Goal: Use online tool/utility

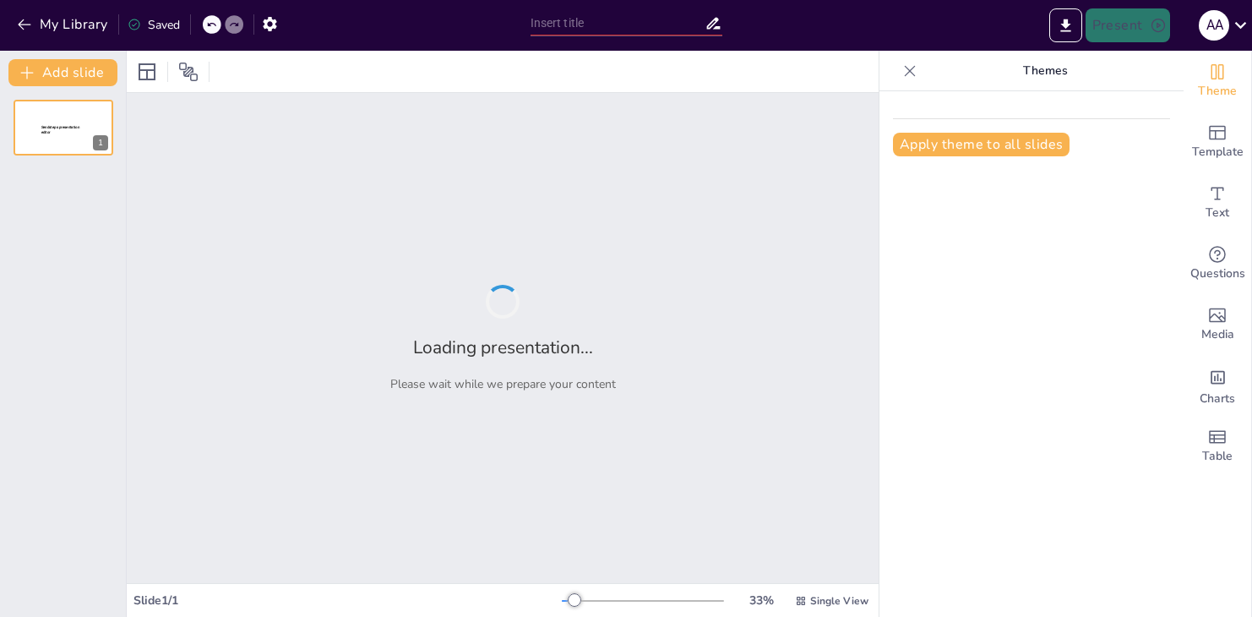
type input "Principios del Buen Trato: Claves para la Convivencia Pacífica"
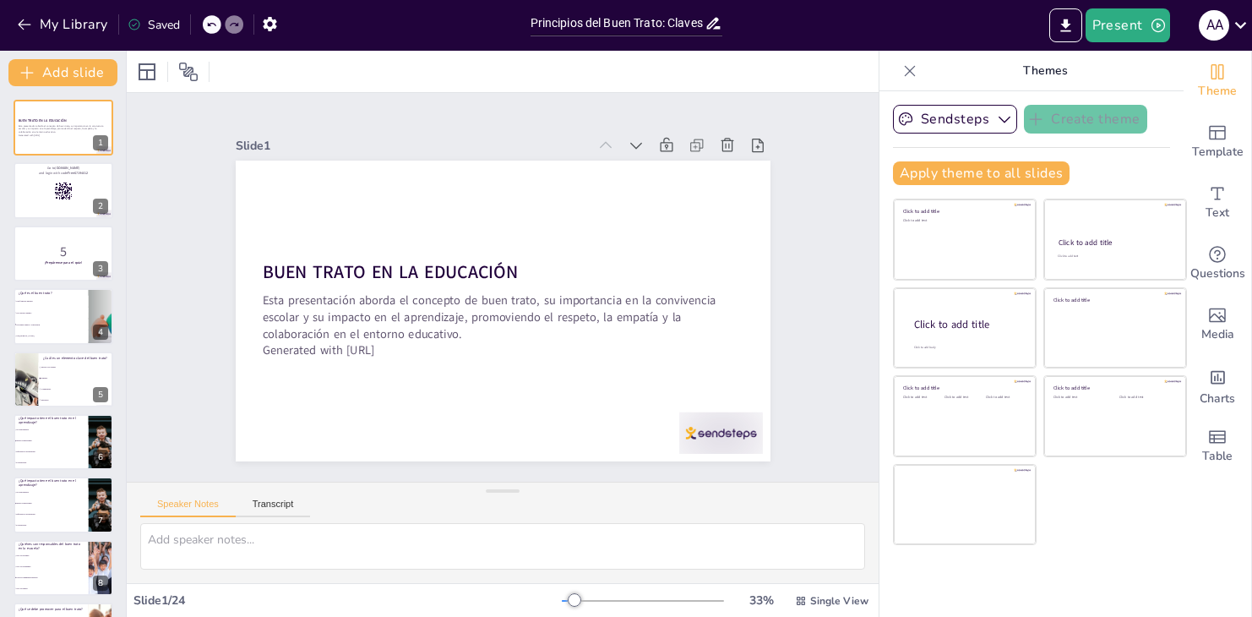
checkbox input "true"
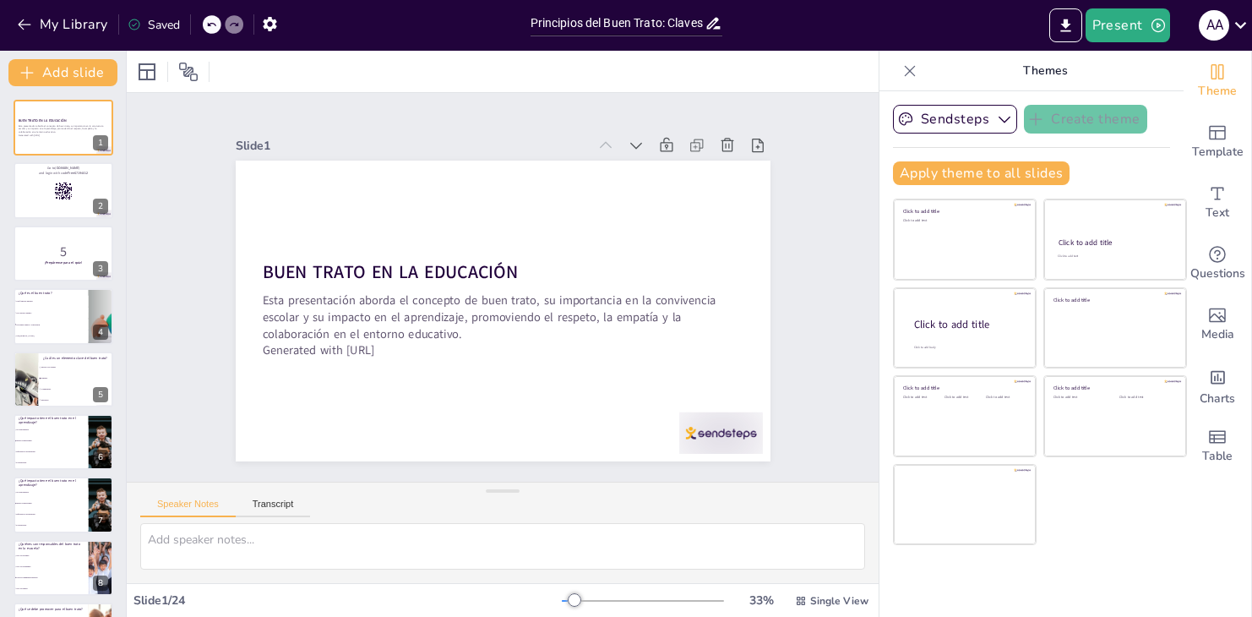
checkbox input "true"
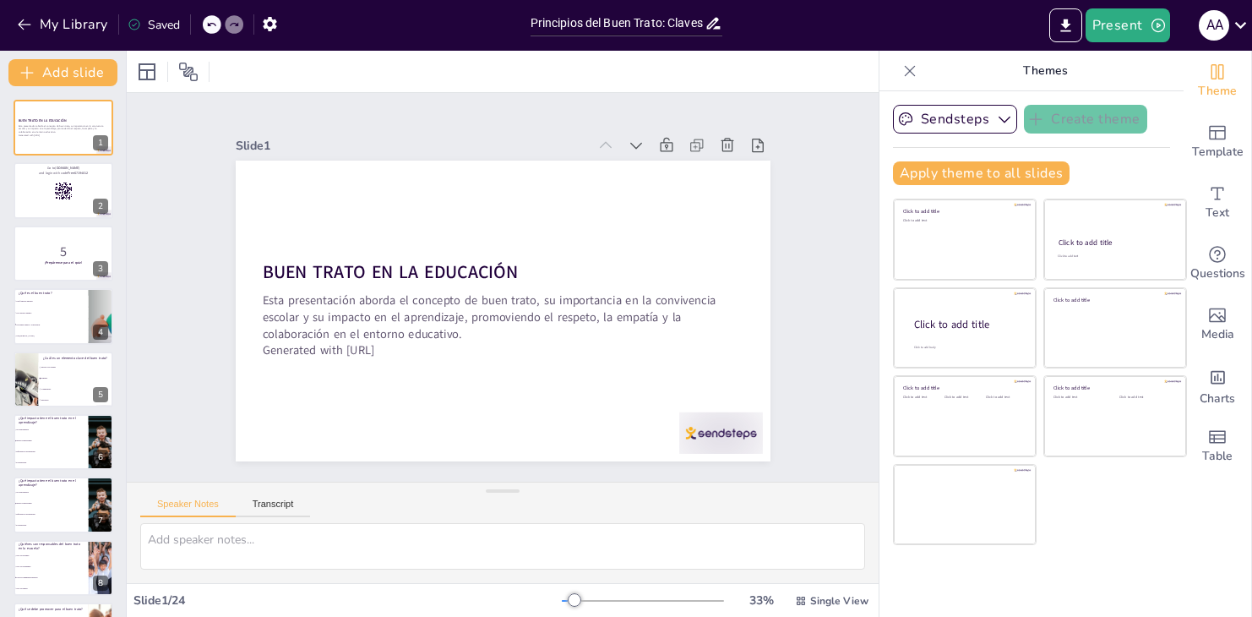
checkbox input "true"
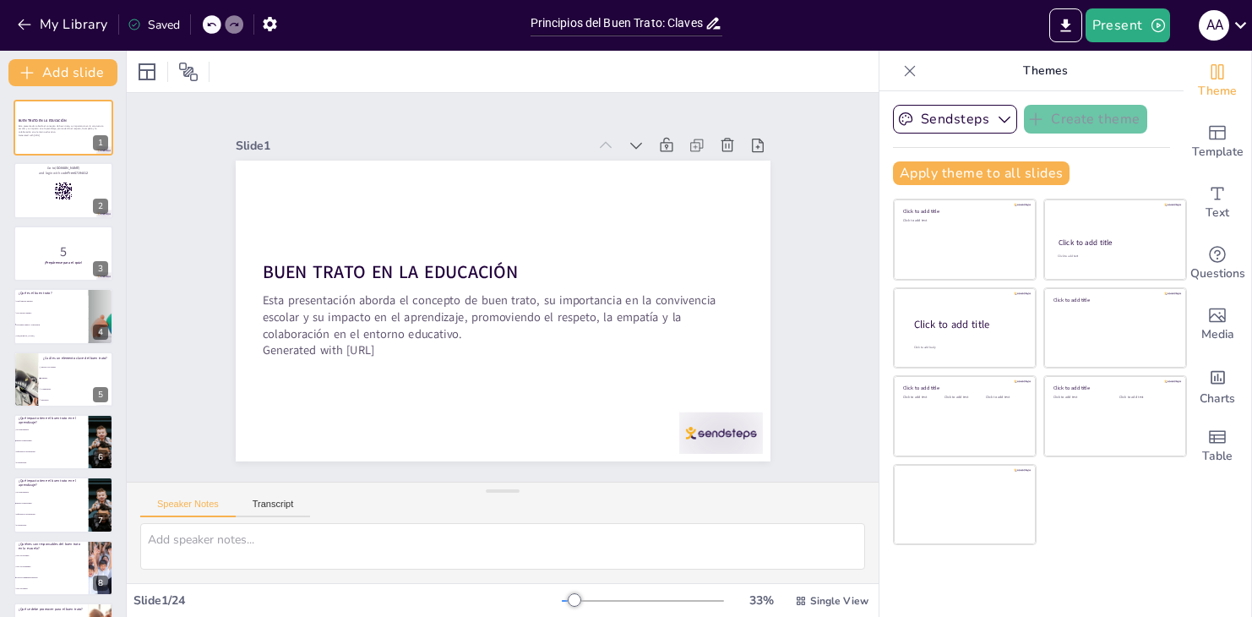
checkbox input "true"
